Goal: Check status: Check status

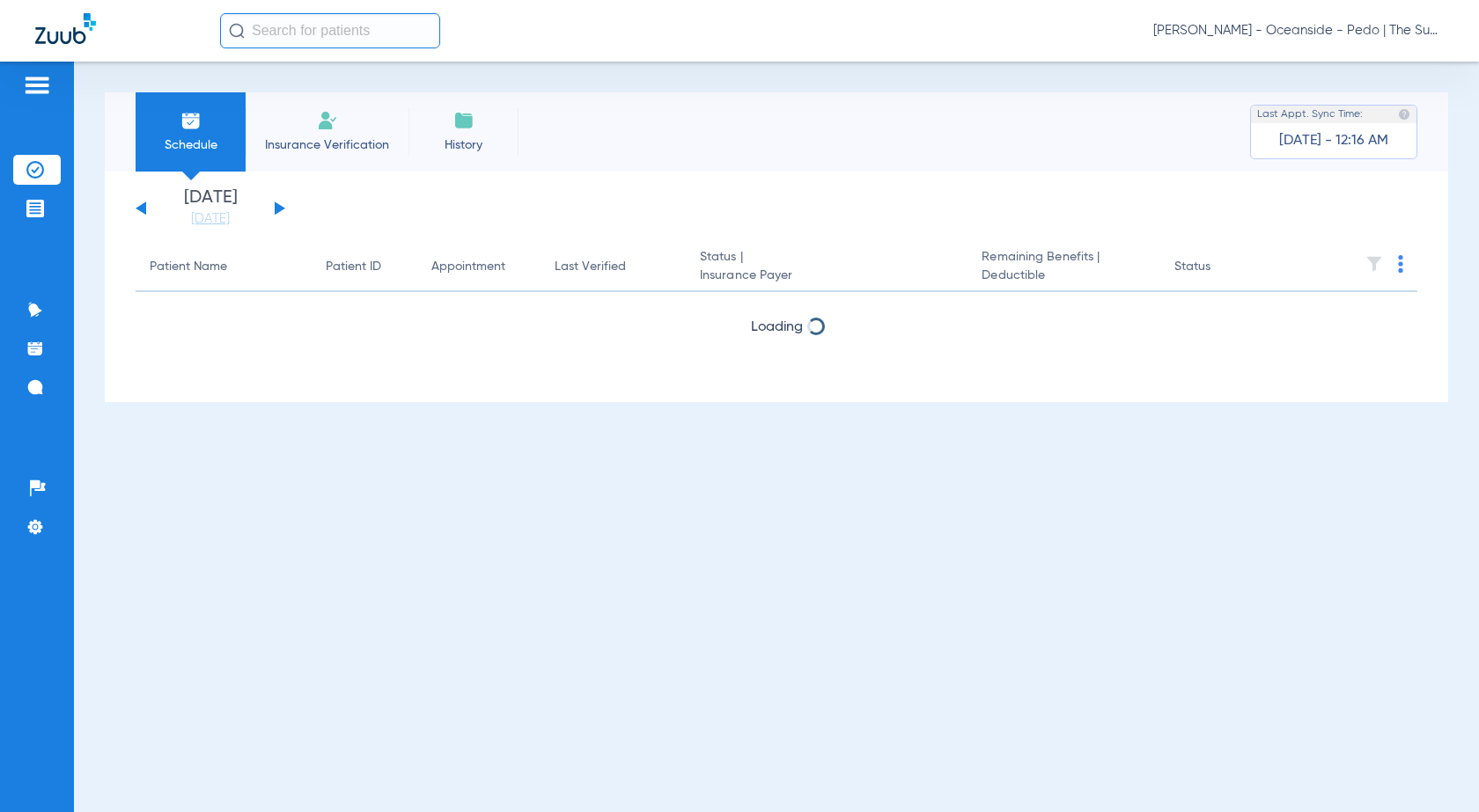
click at [143, 213] on div "Tuesday 06-17-2025 Wednesday 06-18-2025 Thursday 06-19-2025 Friday 06-20-2025 S…" at bounding box center [211, 209] width 150 height 39
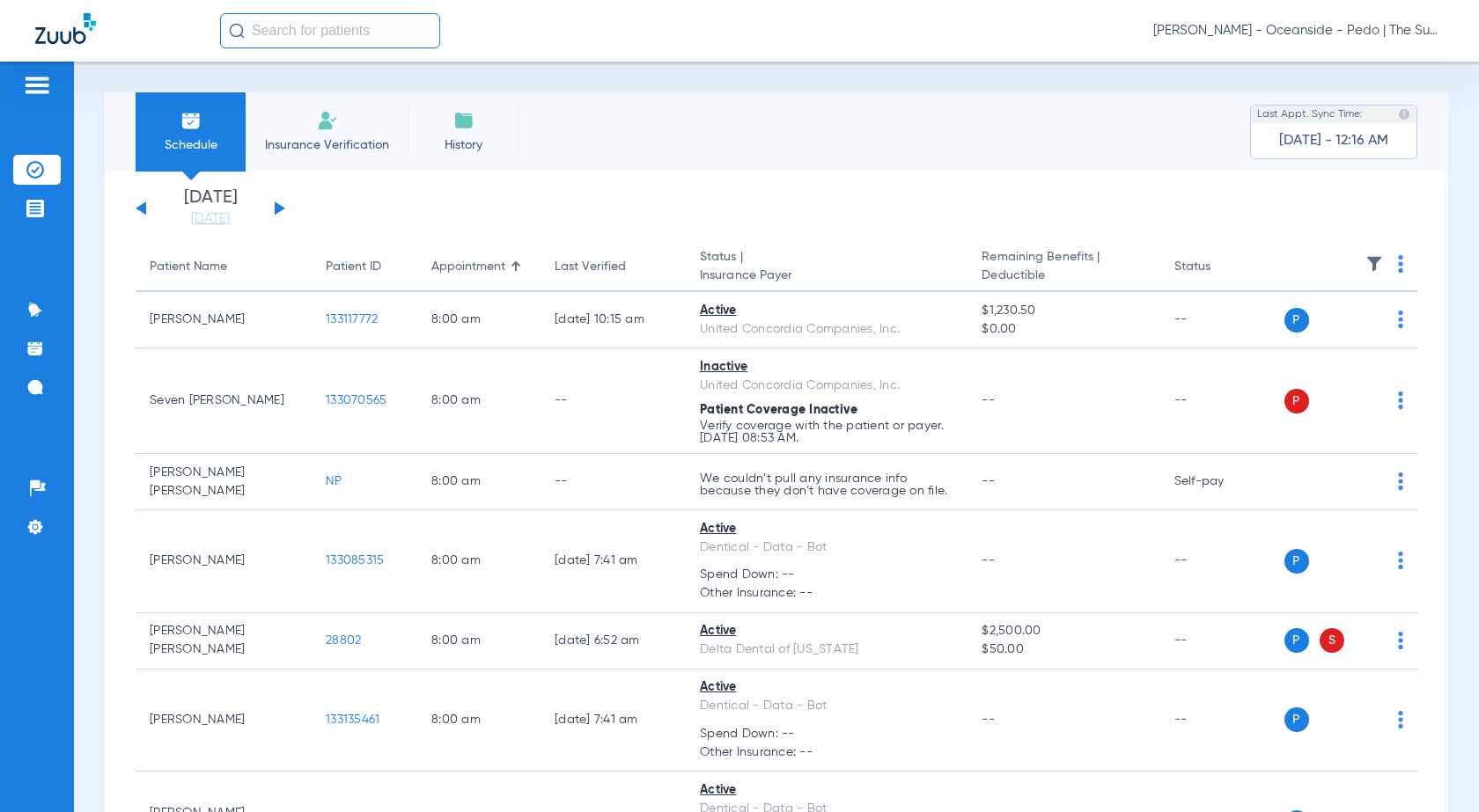
click at [143, 209] on button at bounding box center [141, 208] width 11 height 13
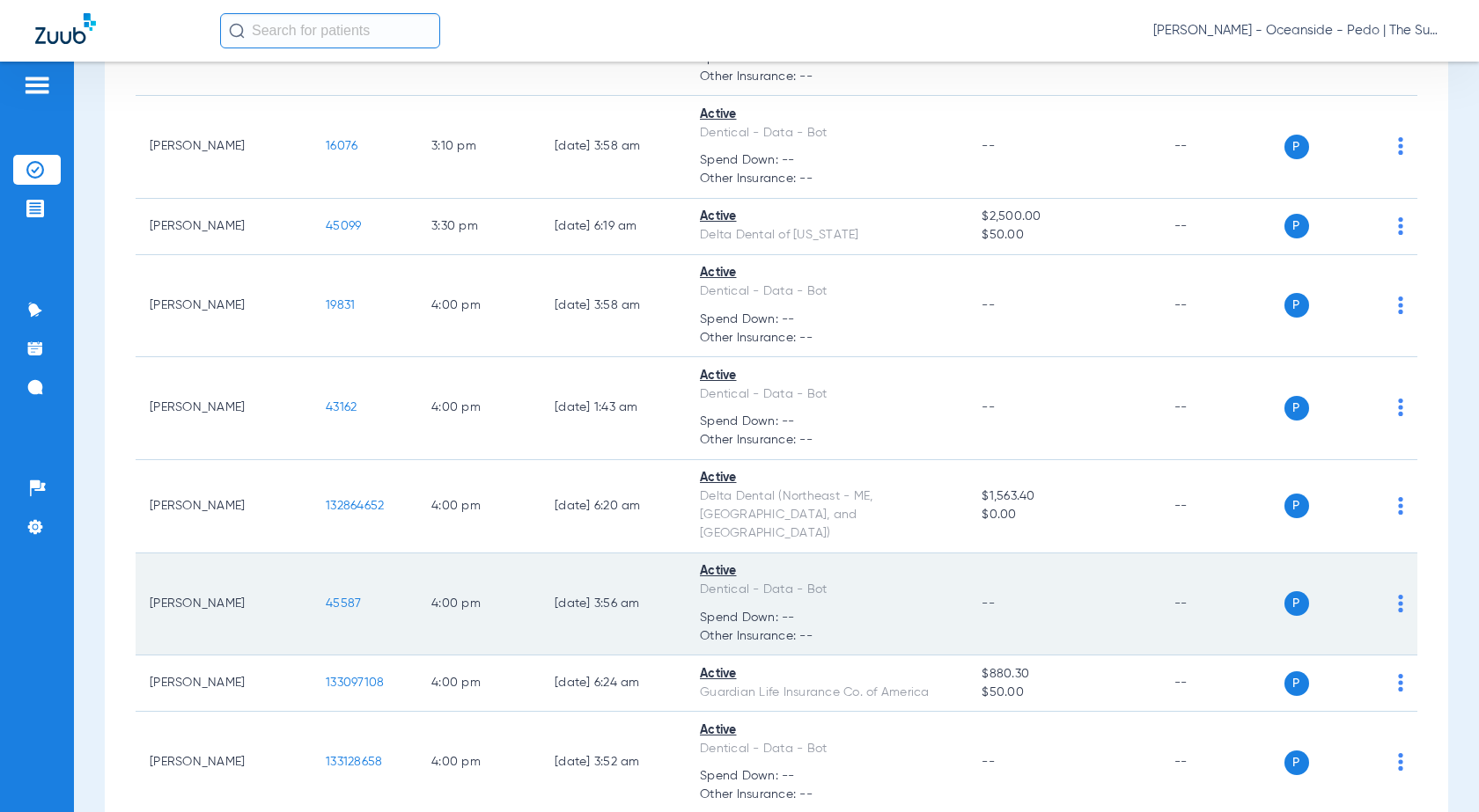
scroll to position [7049, 0]
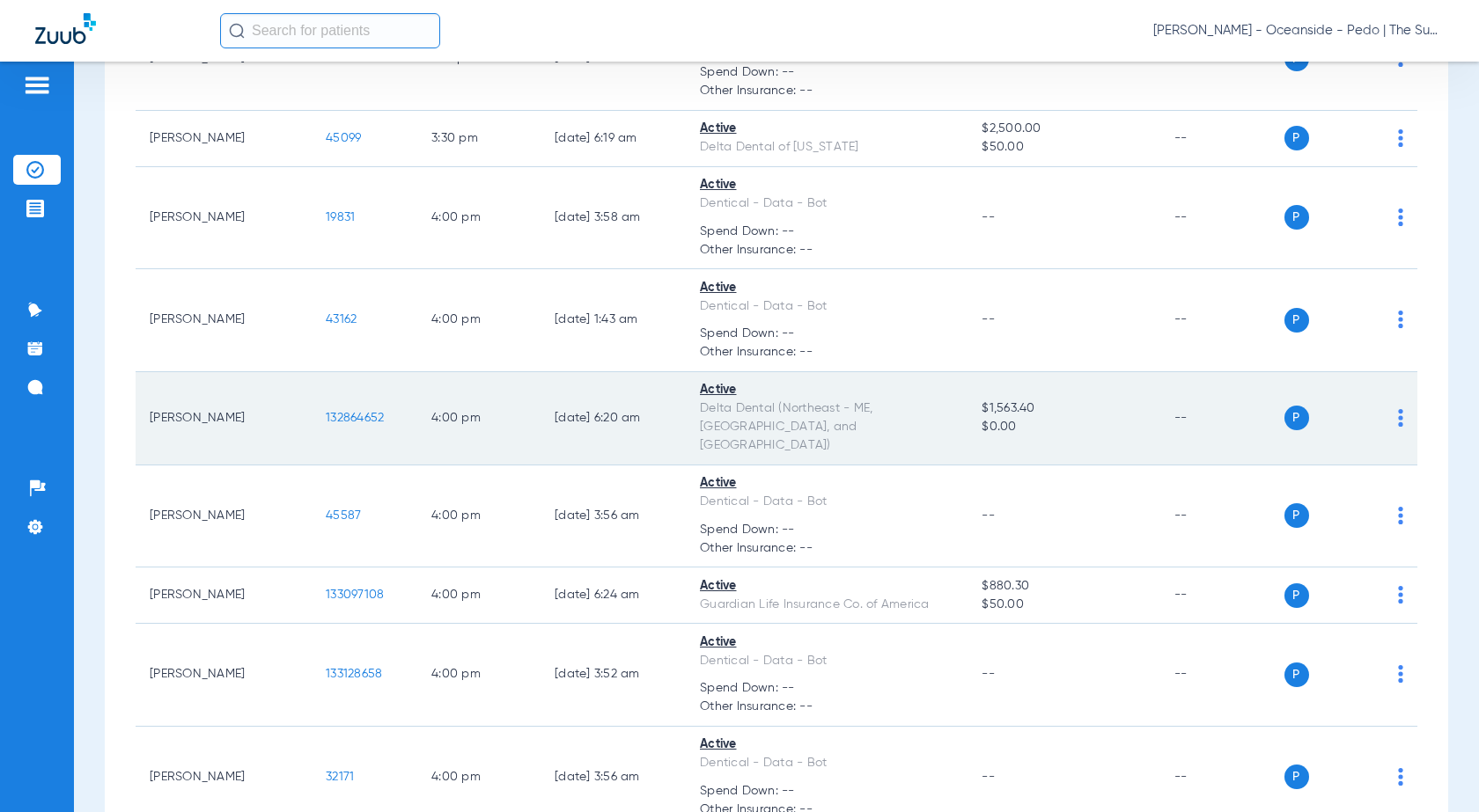
click at [361, 412] on span "132864652" at bounding box center [355, 418] width 58 height 12
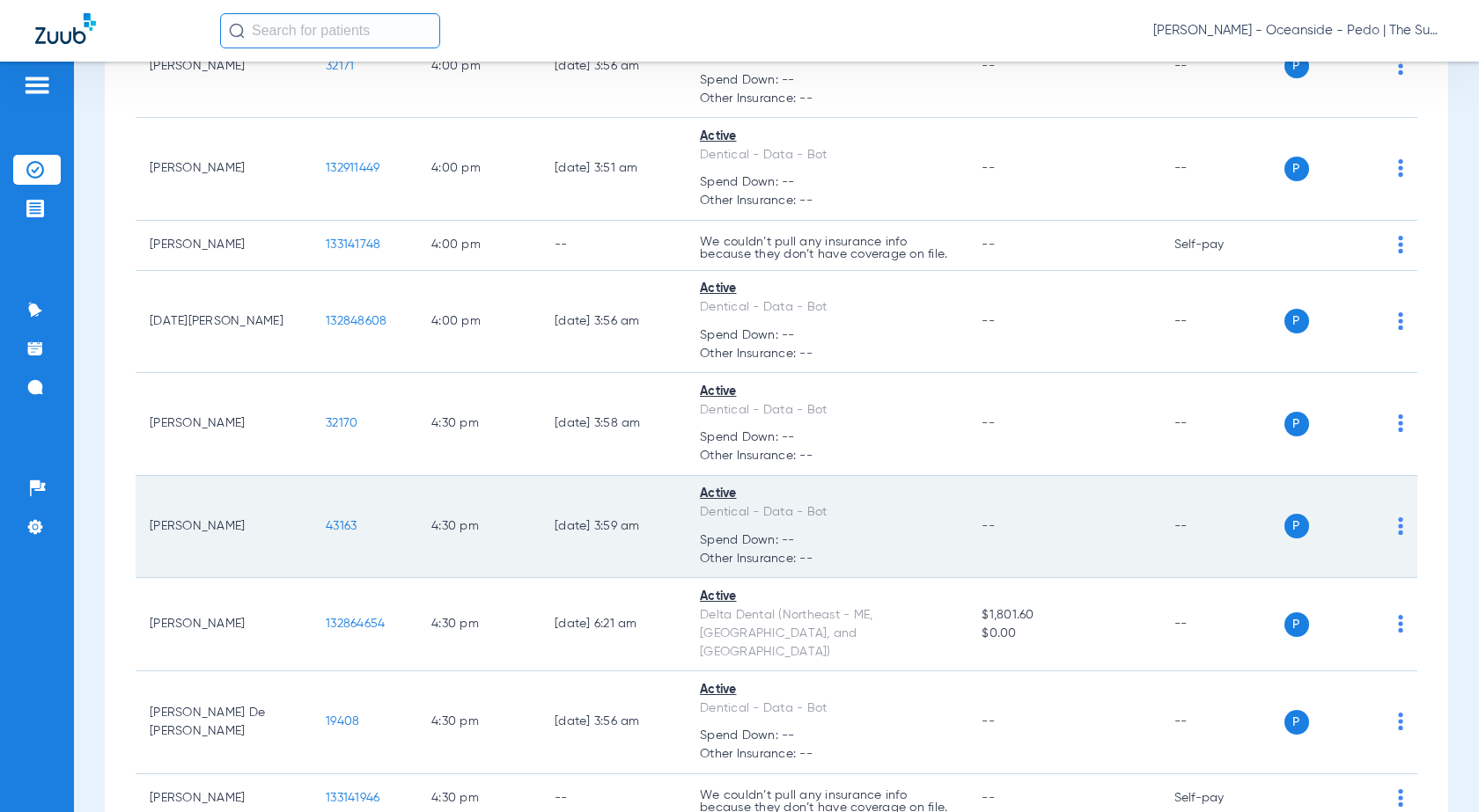
scroll to position [7763, 0]
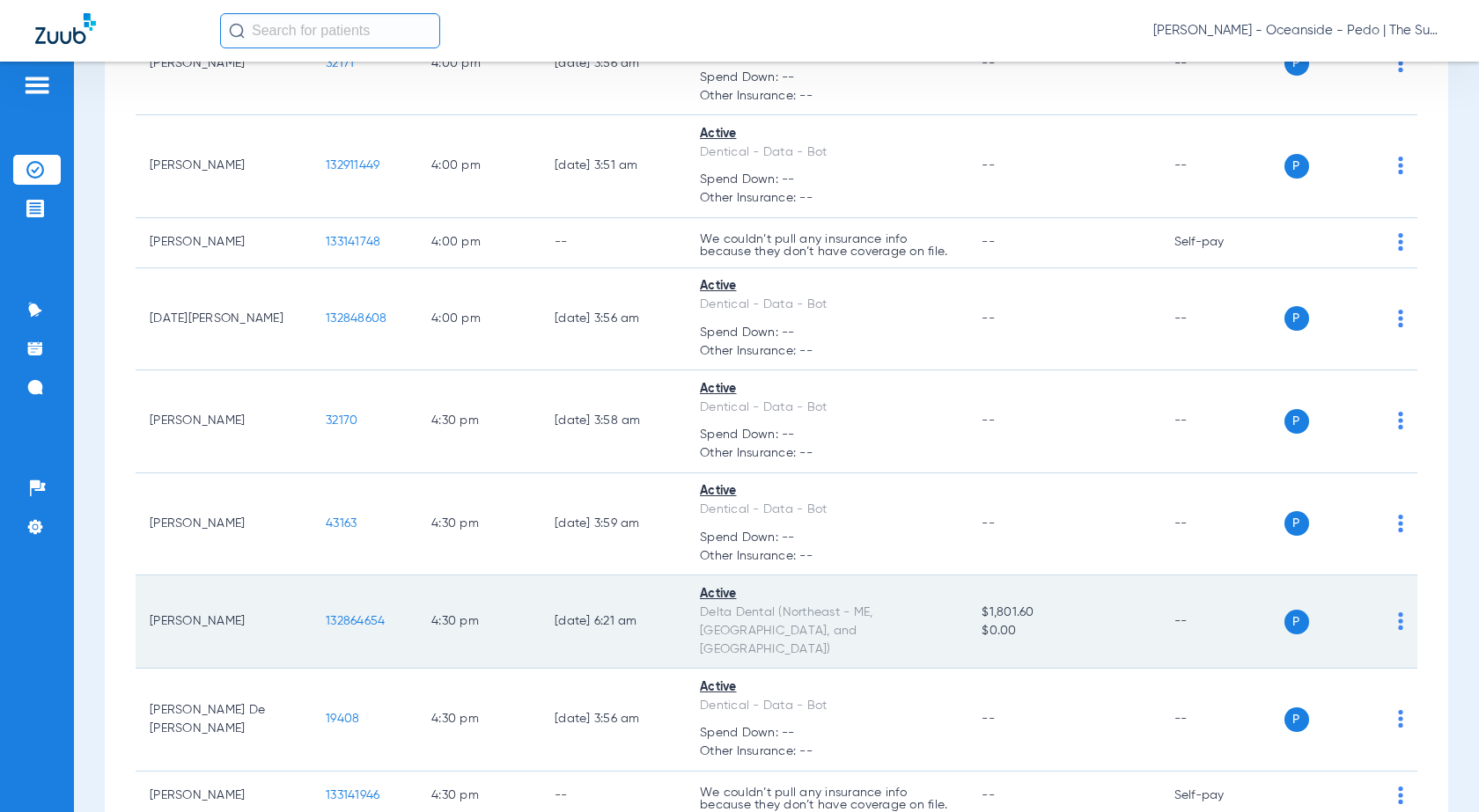
click at [355, 616] on span "132864654" at bounding box center [355, 622] width 59 height 12
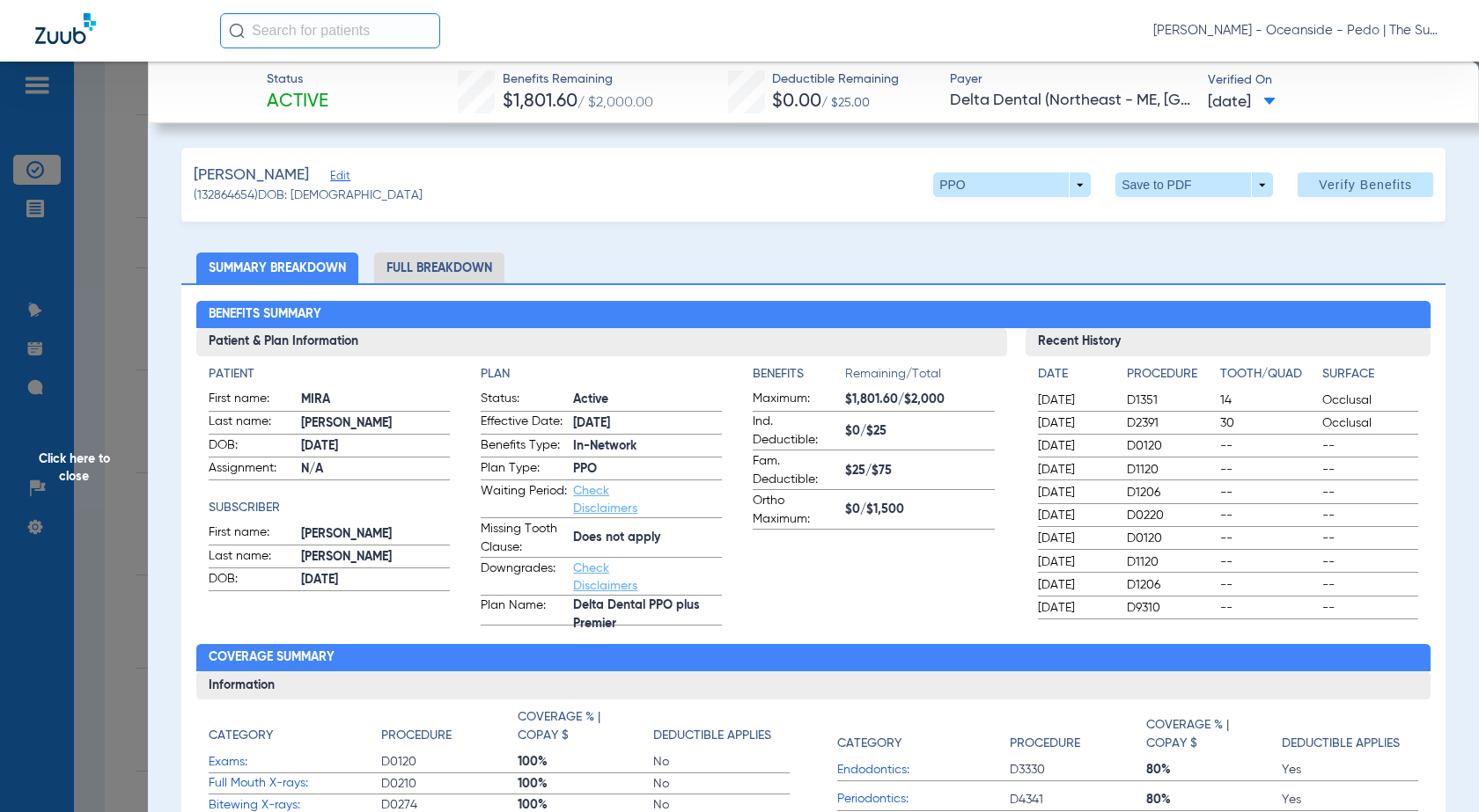
click at [68, 330] on span "Click here to close" at bounding box center [74, 468] width 148 height 812
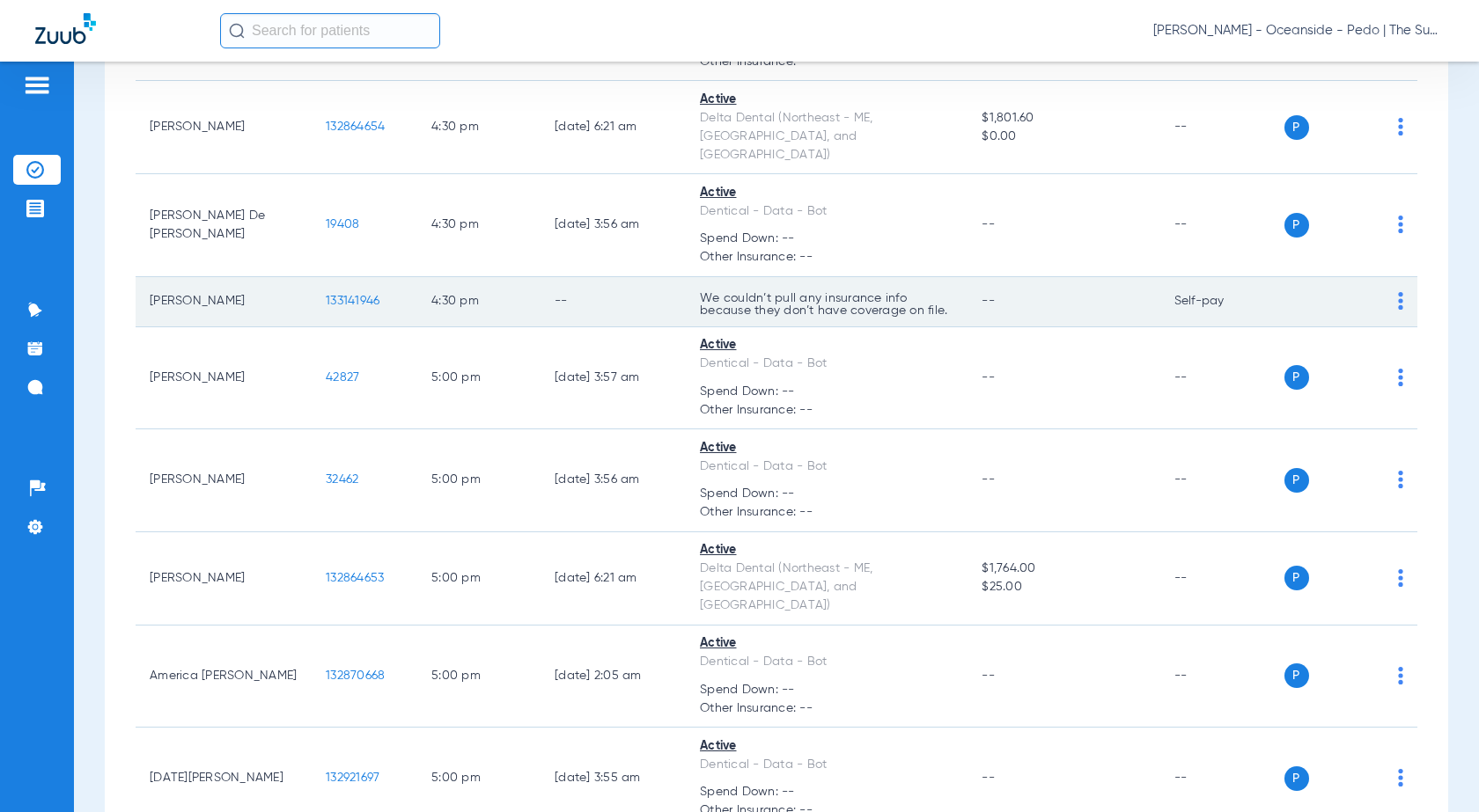
scroll to position [8291, 0]
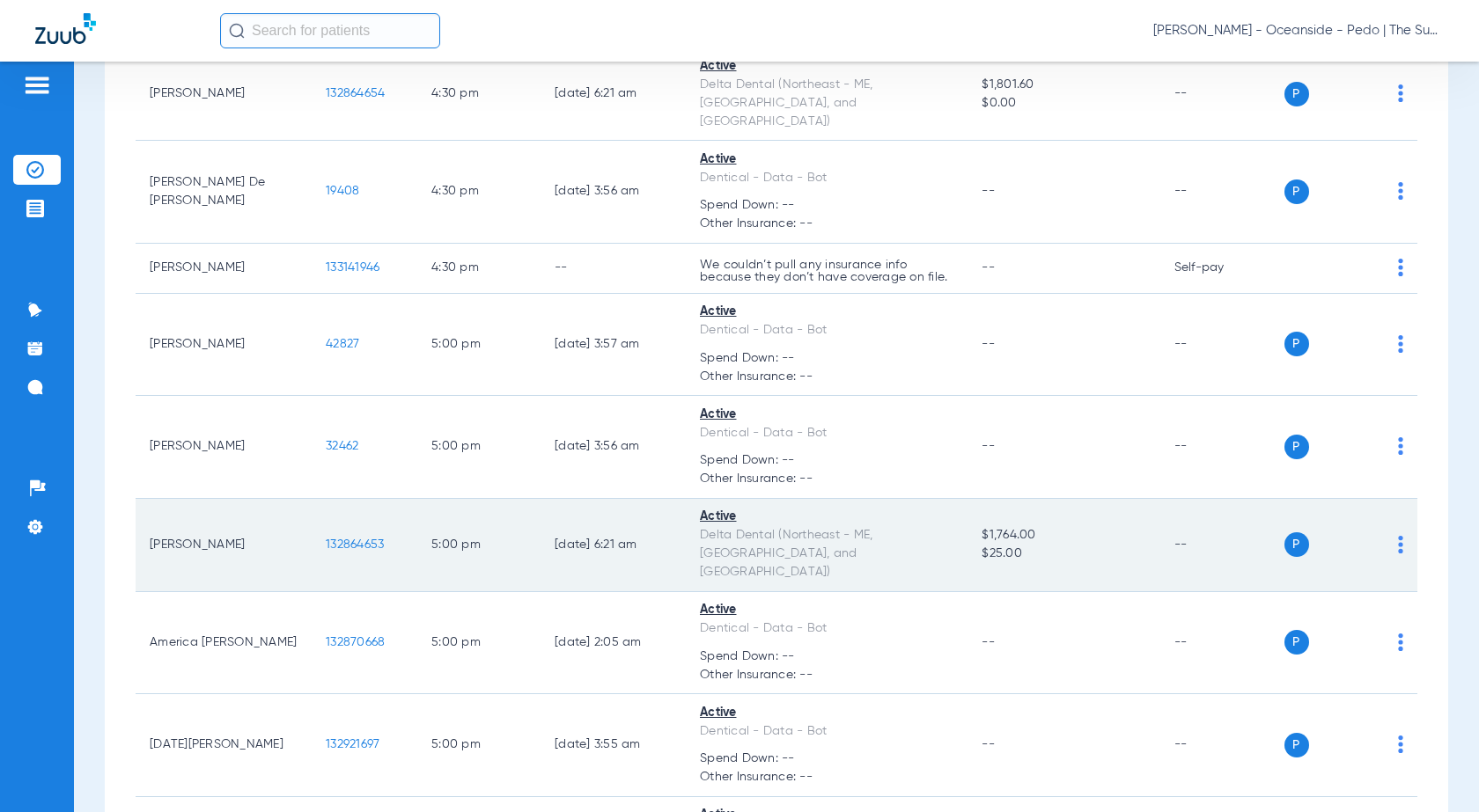
click at [352, 539] on span "132864653" at bounding box center [355, 545] width 58 height 12
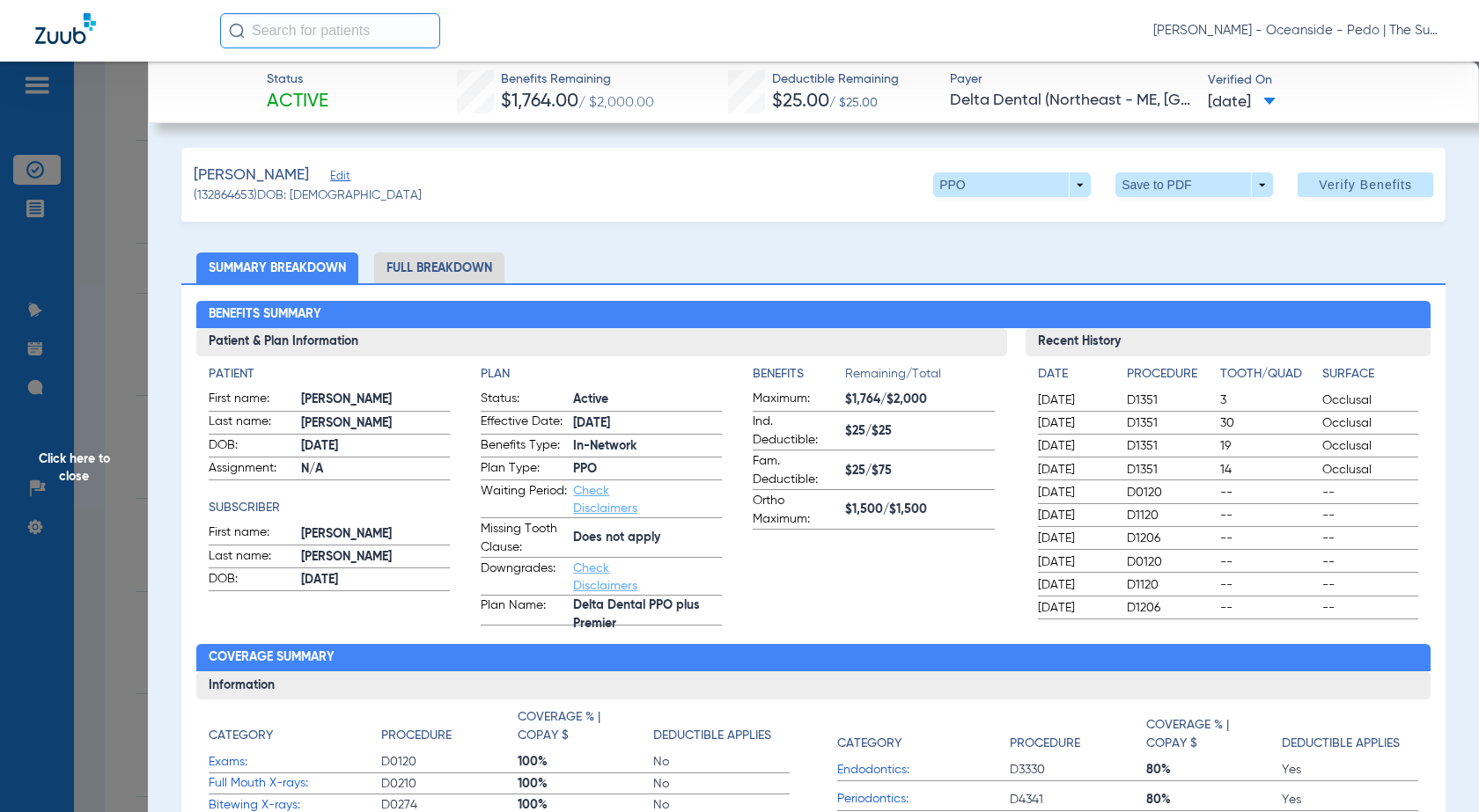
click at [56, 225] on span "Click here to close" at bounding box center [74, 468] width 148 height 812
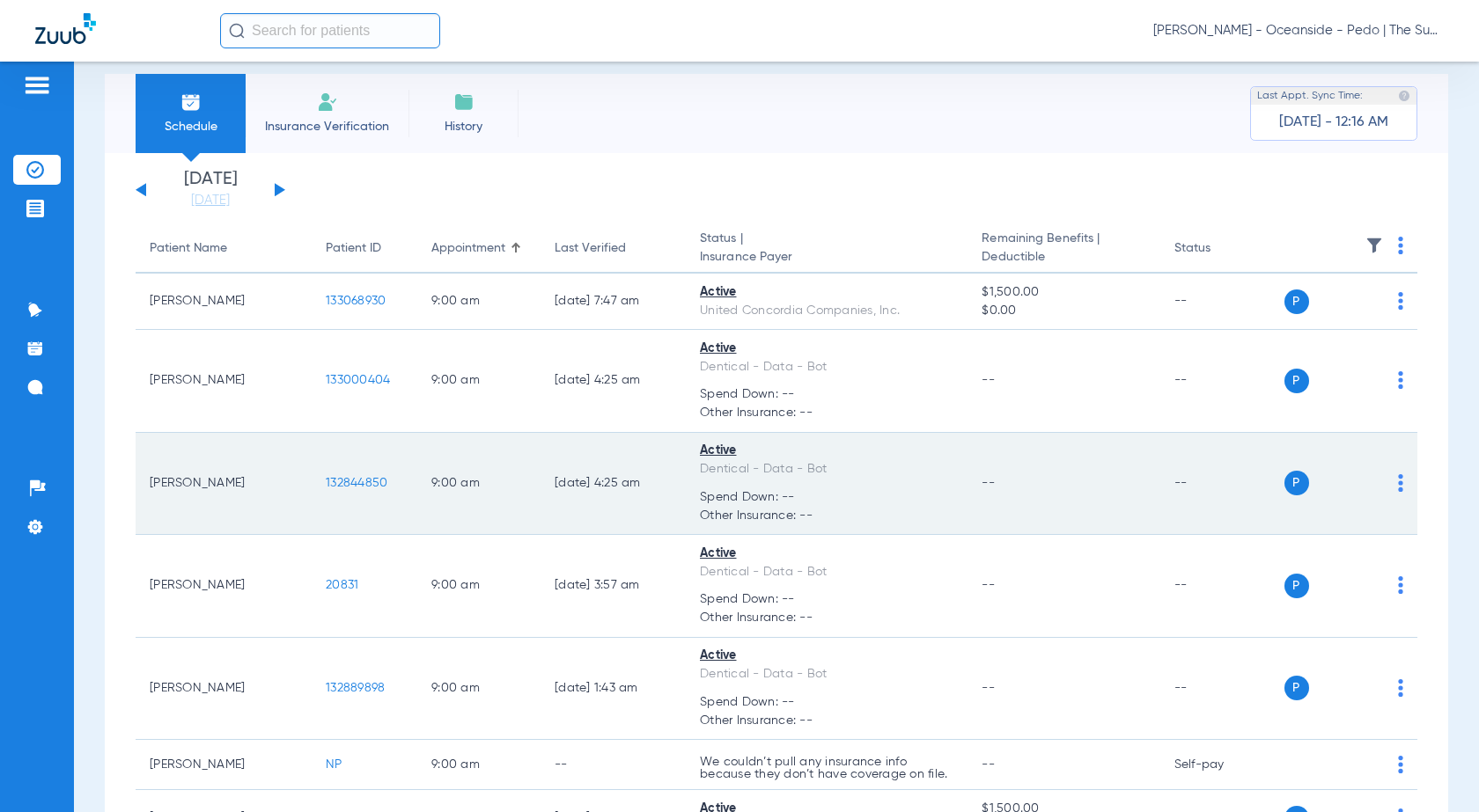
scroll to position [0, 0]
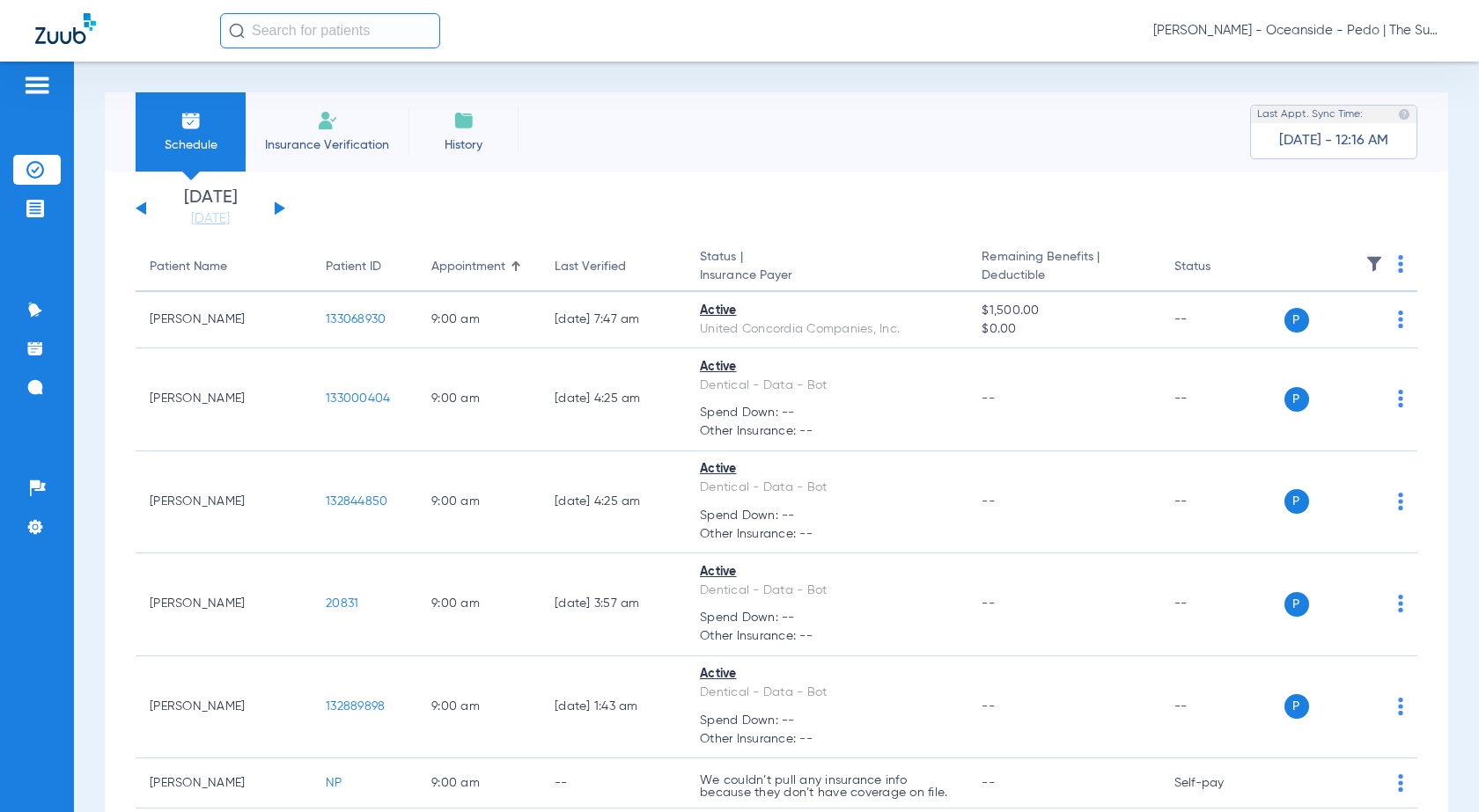
click at [279, 207] on button at bounding box center [280, 208] width 11 height 13
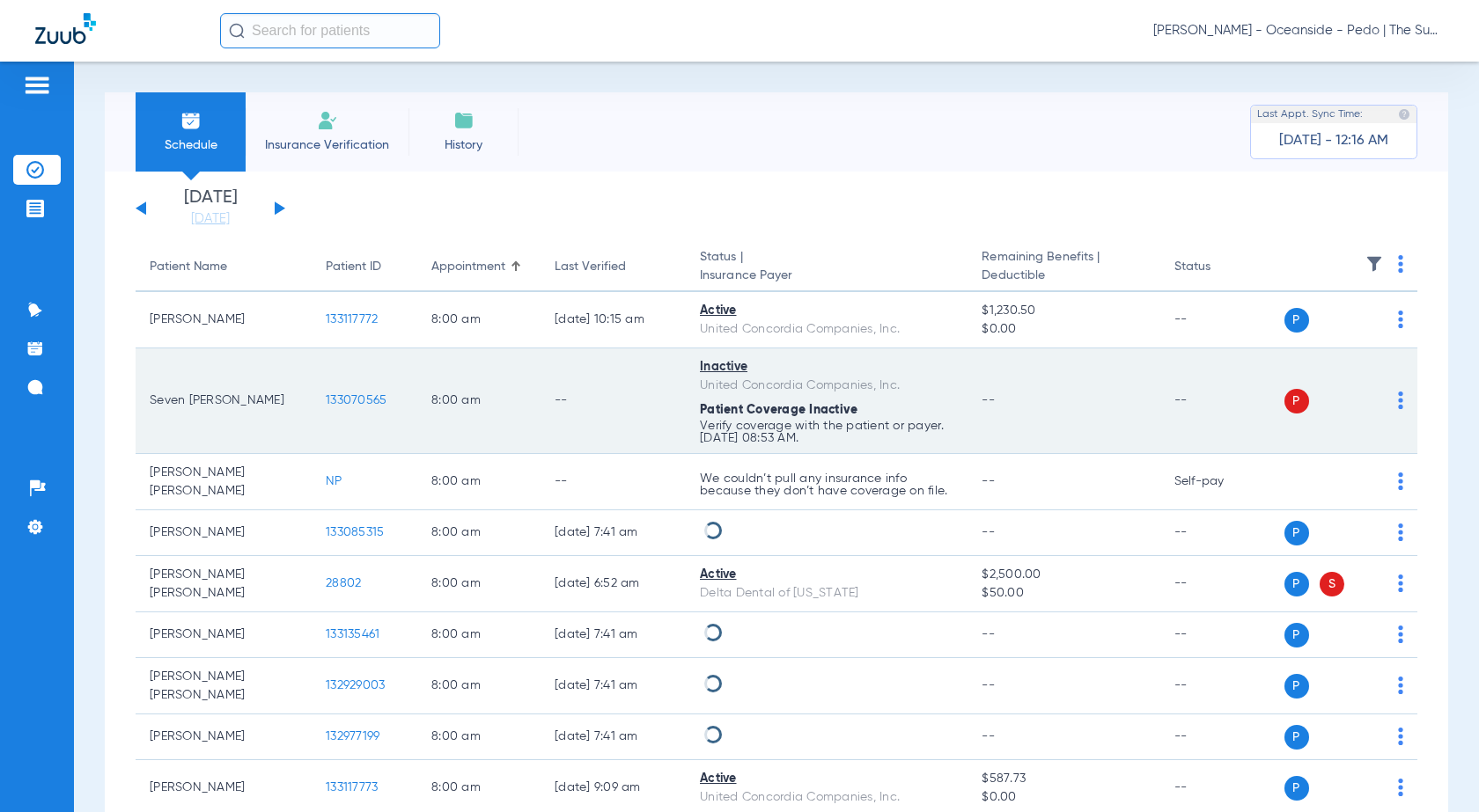
click at [366, 395] on span "133070565" at bounding box center [356, 401] width 61 height 12
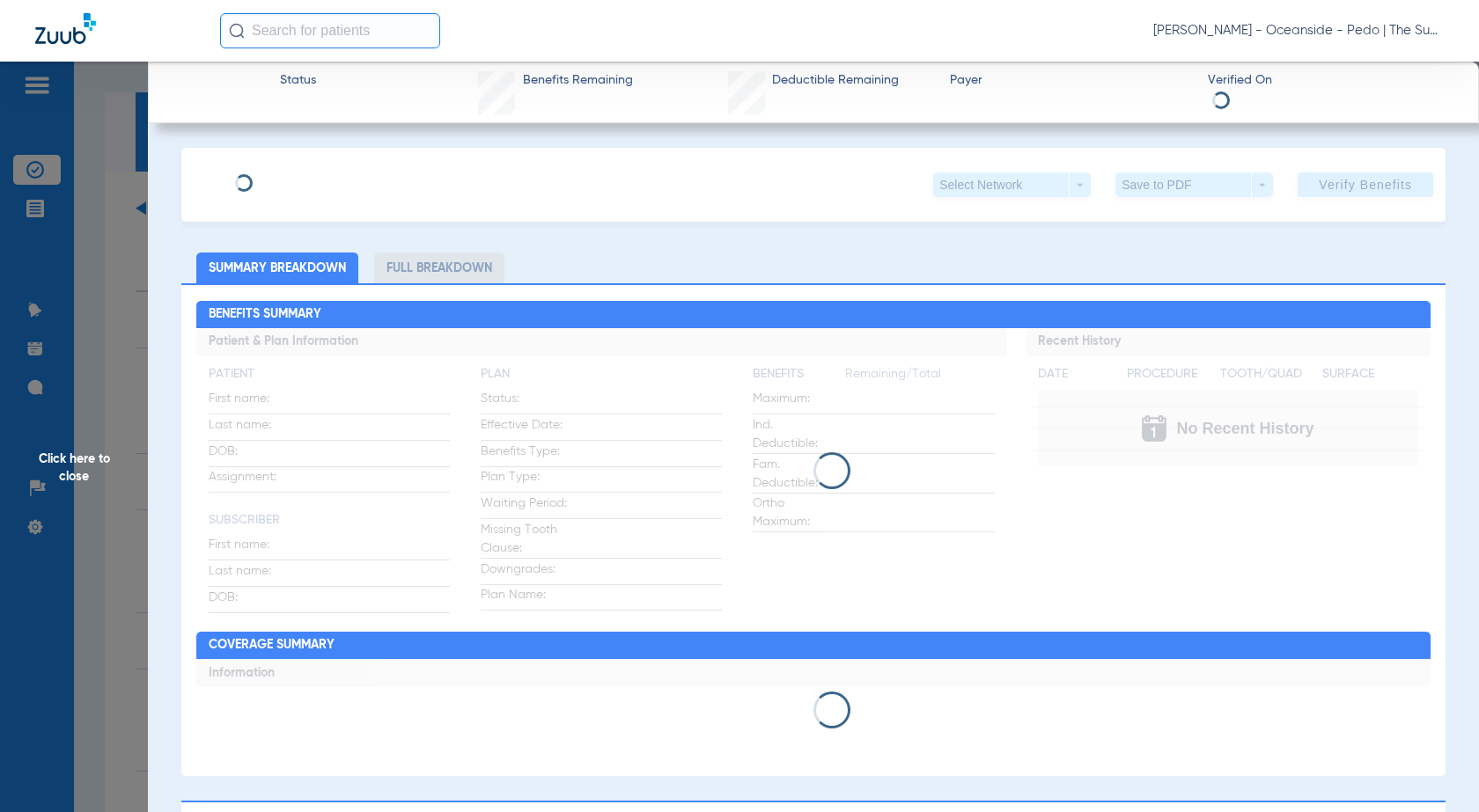
scroll to position [88, 0]
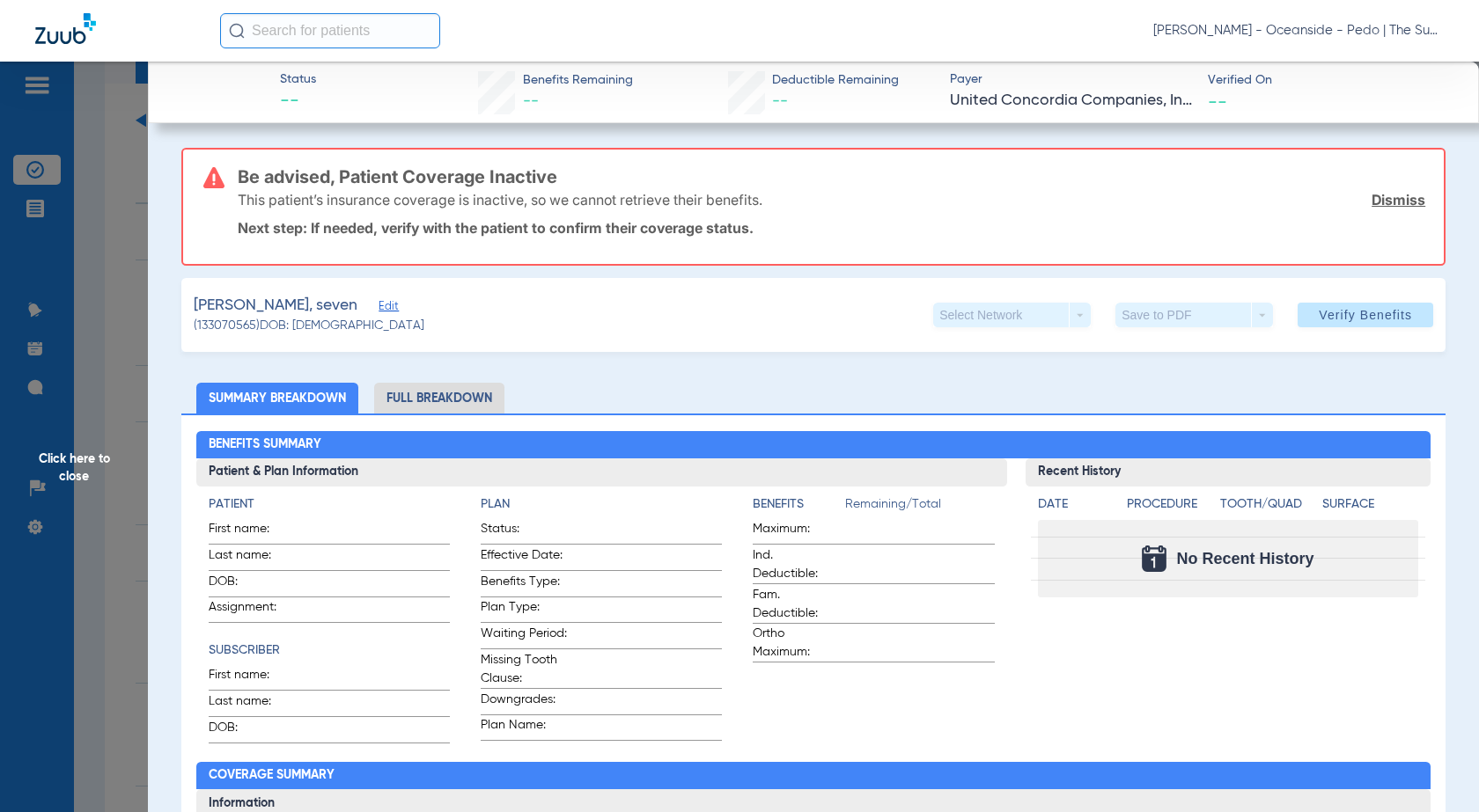
click at [129, 225] on span "Click here to close" at bounding box center [74, 468] width 148 height 812
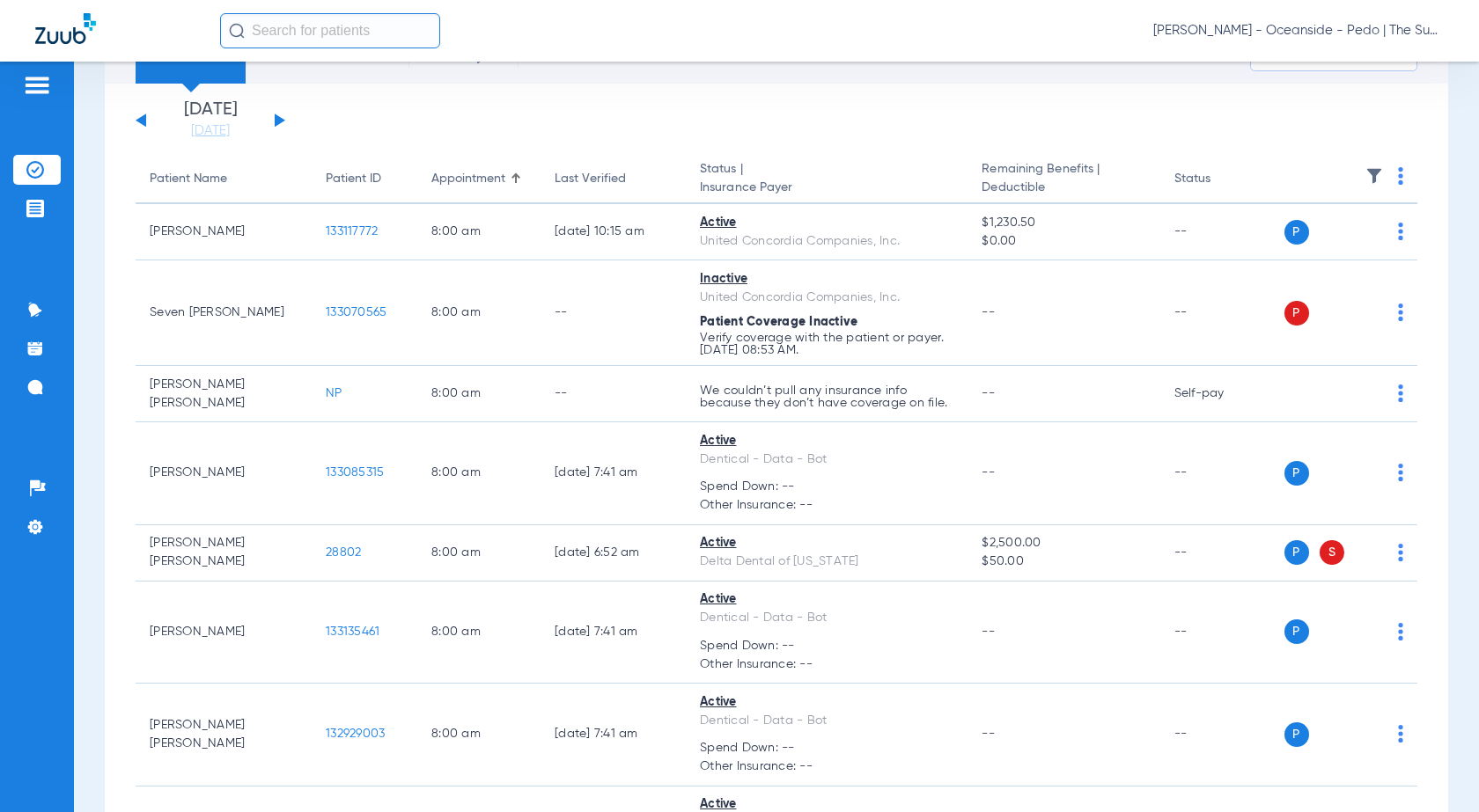
scroll to position [0, 0]
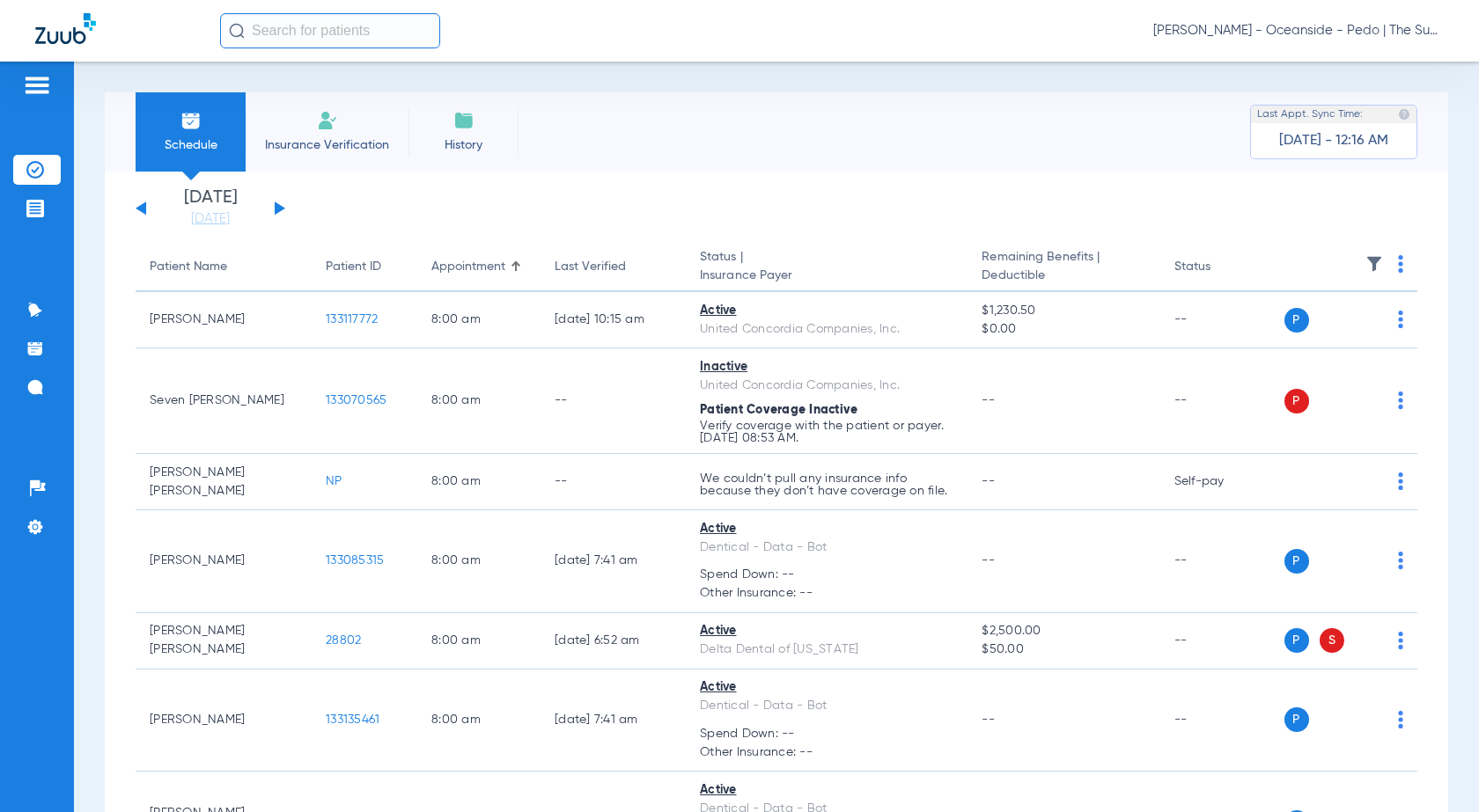
click at [144, 209] on button at bounding box center [141, 208] width 11 height 13
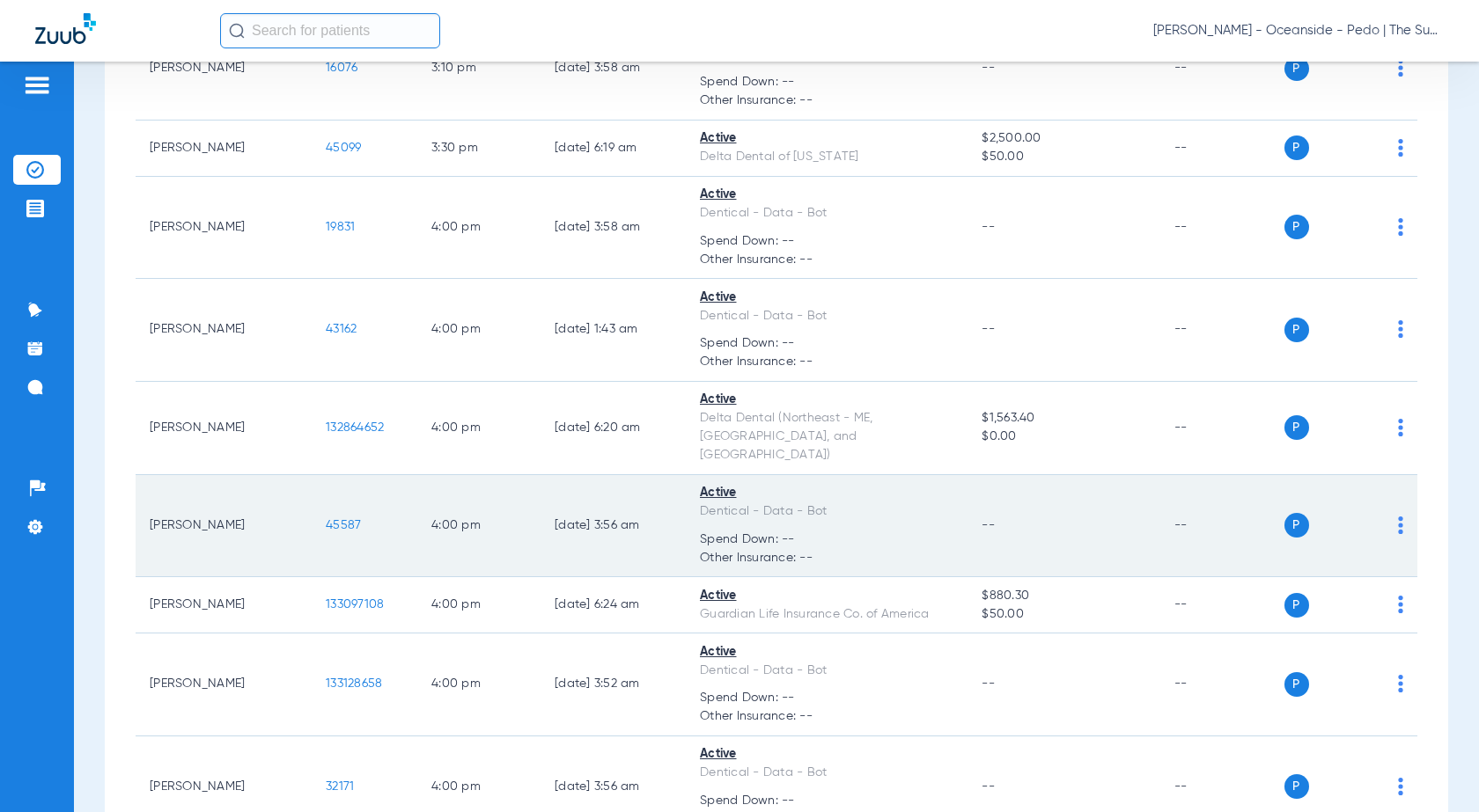
scroll to position [7040, 0]
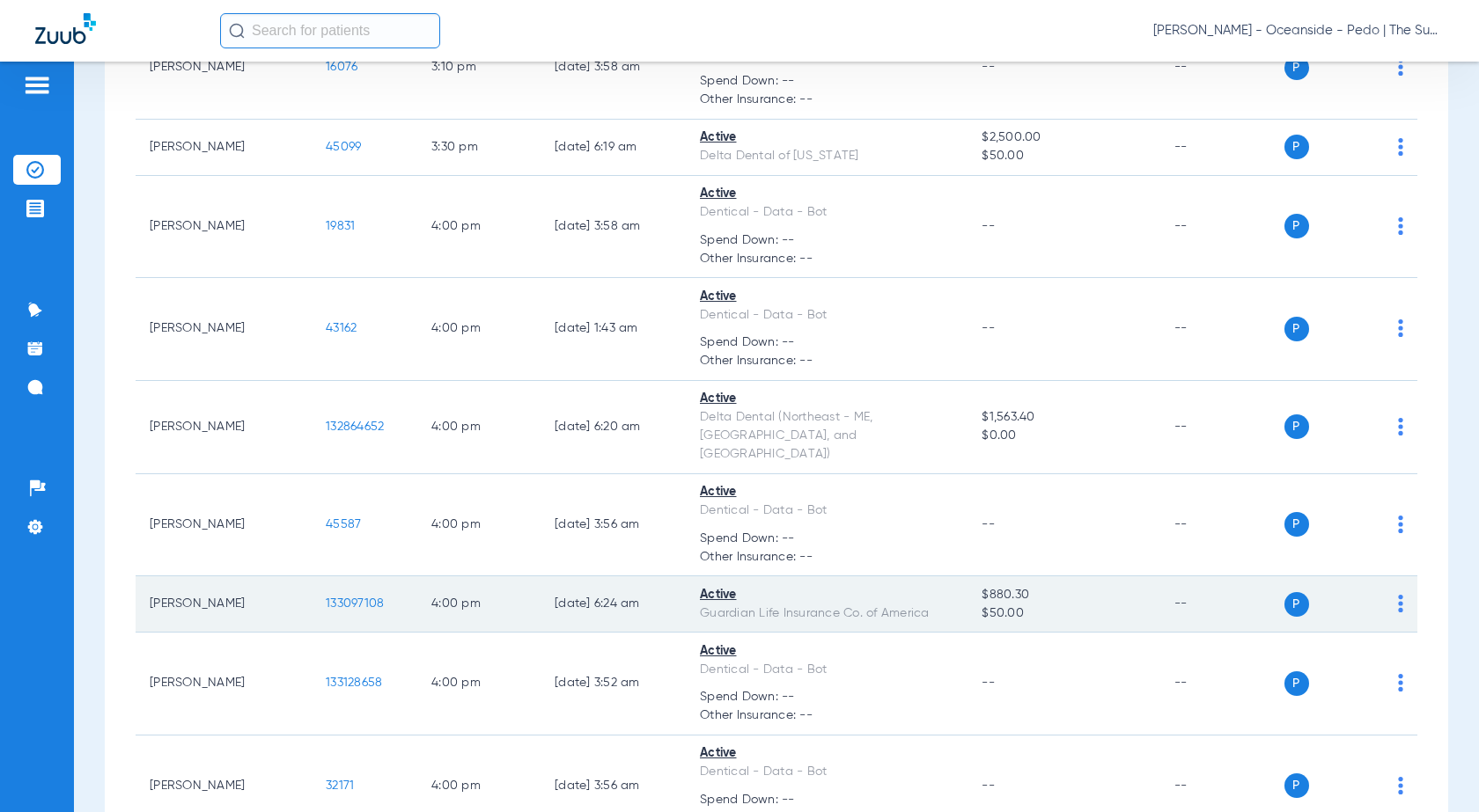
click at [342, 598] on span "133097108" at bounding box center [355, 604] width 58 height 12
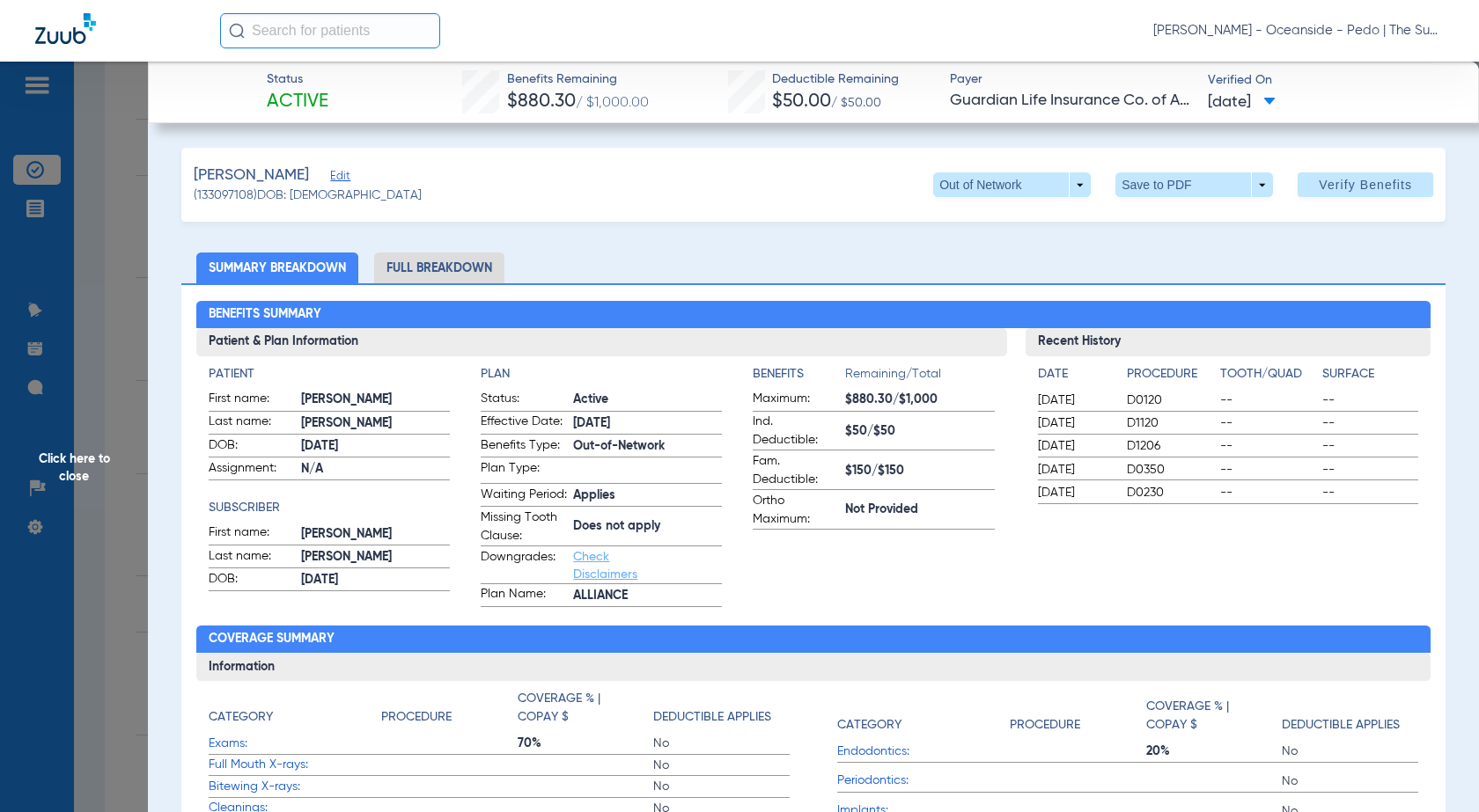
click at [121, 202] on span "Click here to close" at bounding box center [74, 468] width 148 height 812
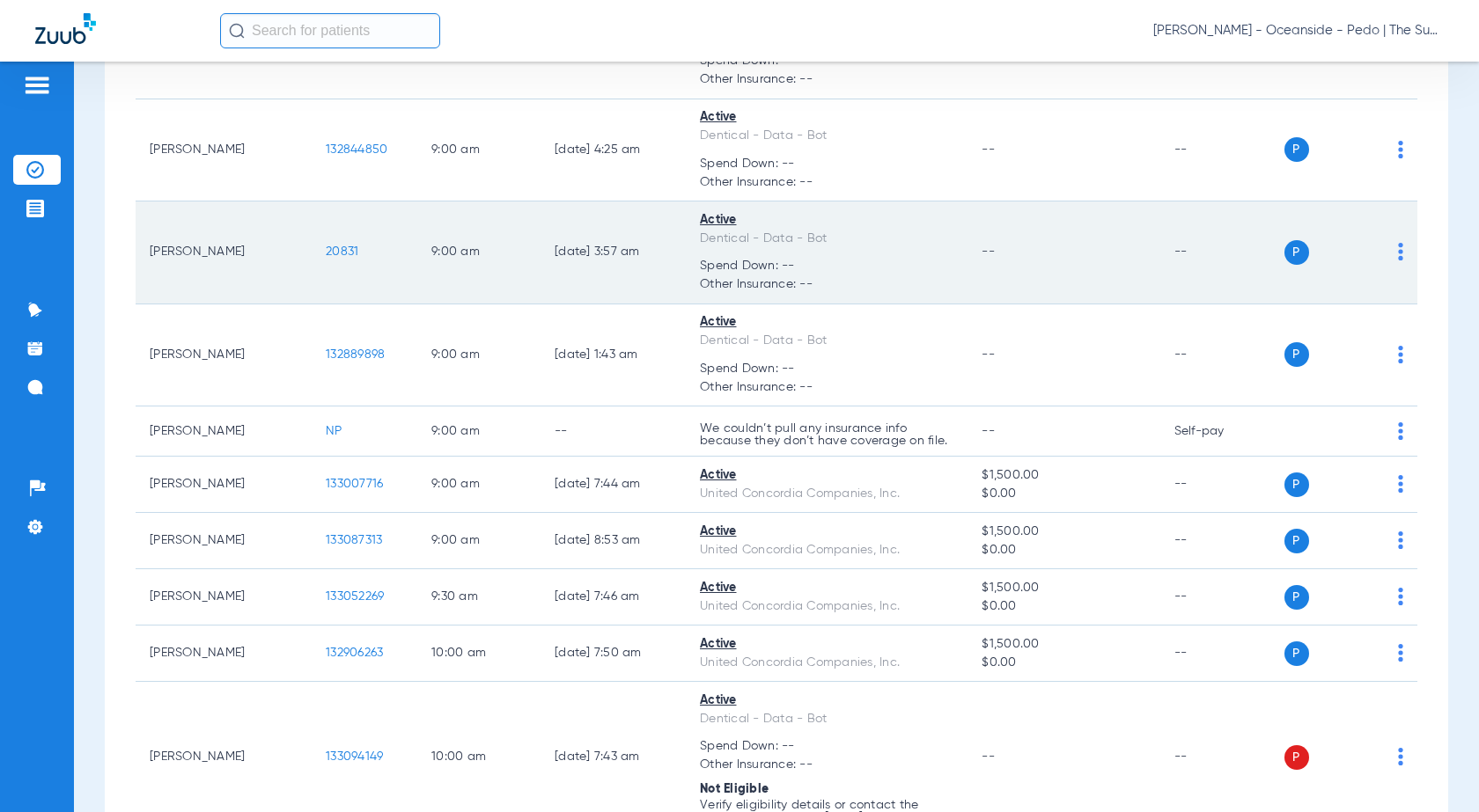
scroll to position [0, 0]
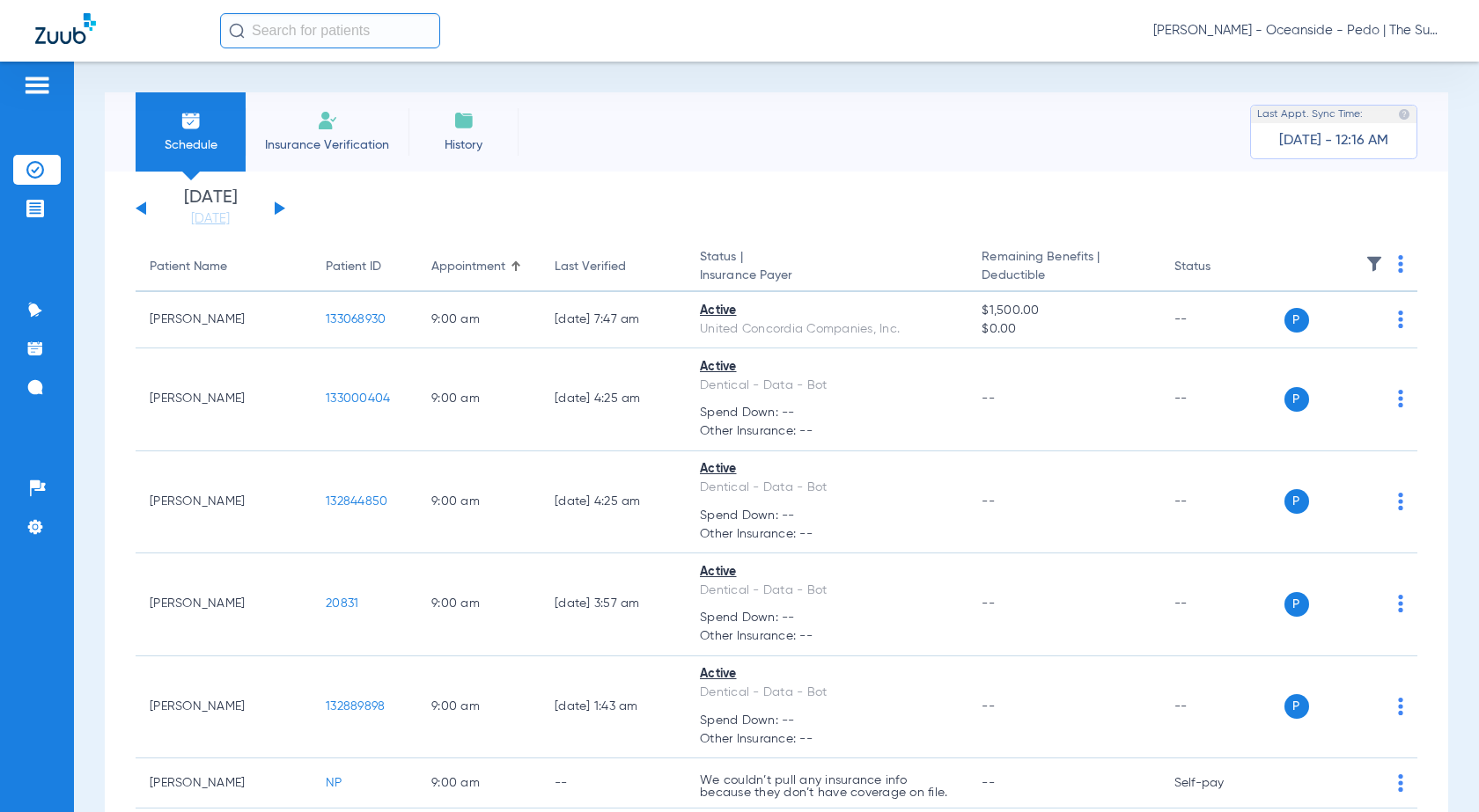
click at [277, 210] on button at bounding box center [280, 208] width 11 height 13
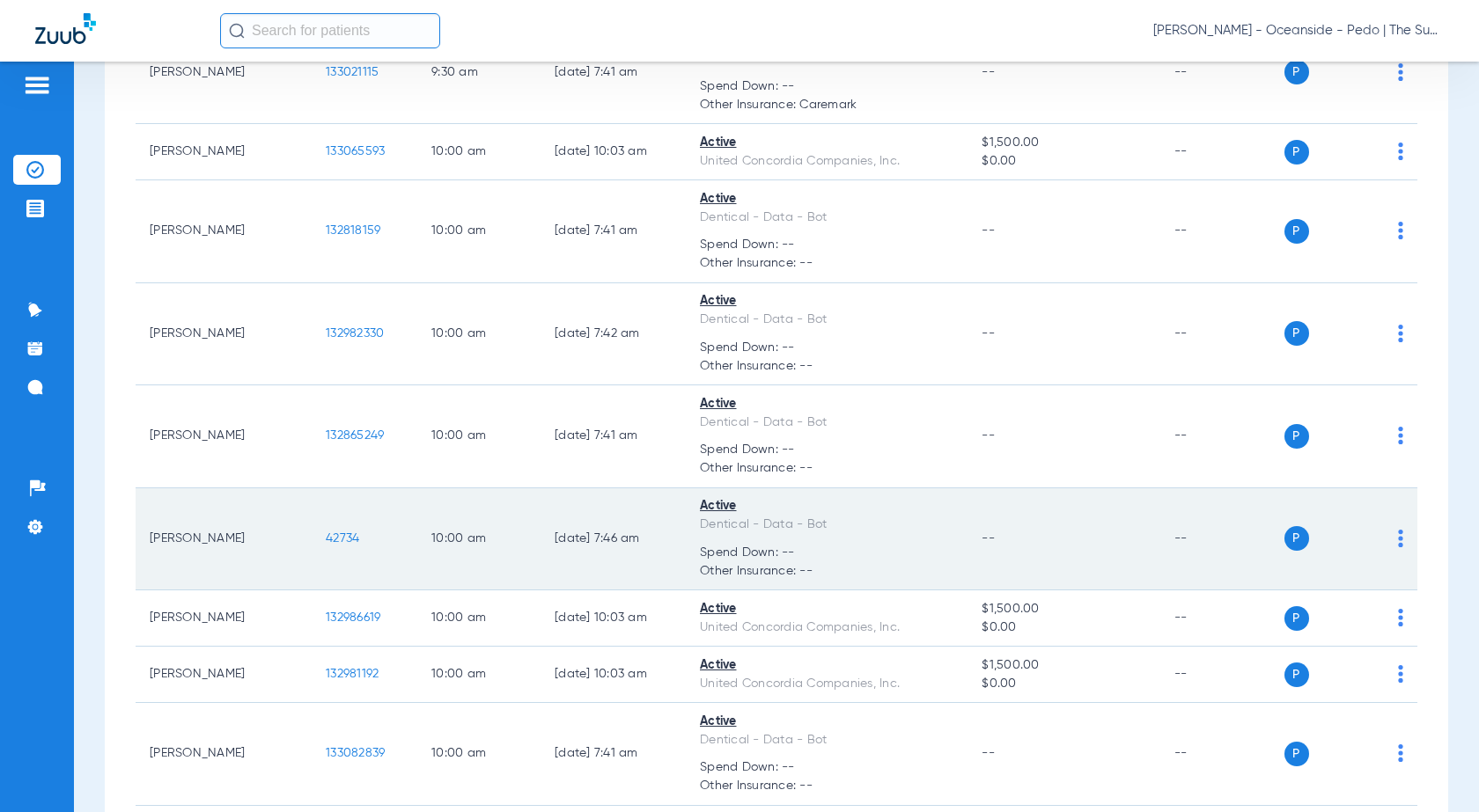
scroll to position [2552, 0]
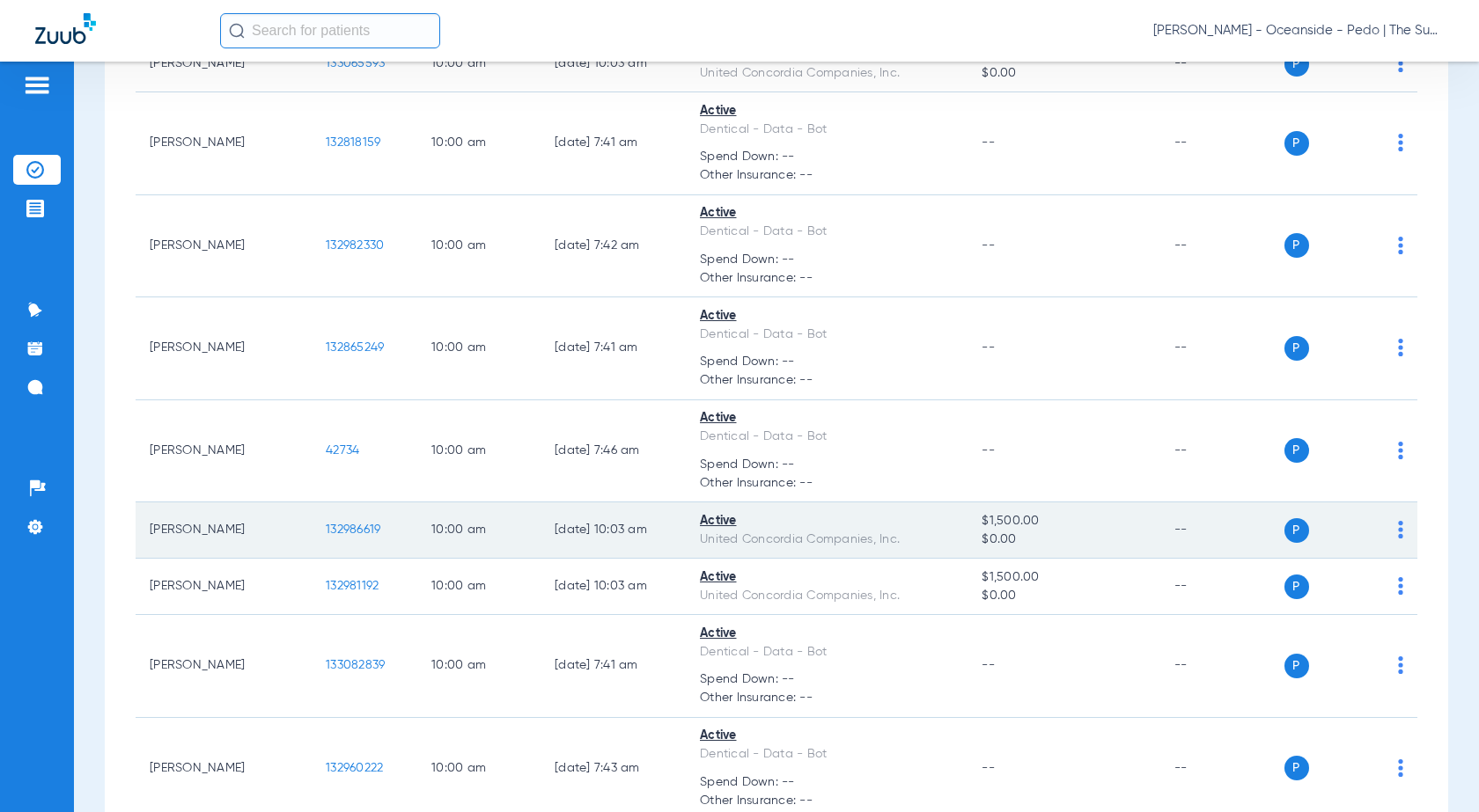
click at [334, 524] on span "132986619" at bounding box center [353, 530] width 55 height 12
